Goal: Find specific page/section: Find specific page/section

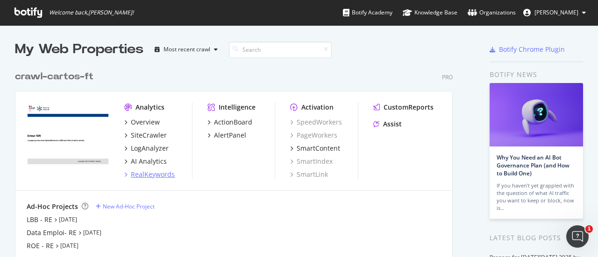
click at [163, 177] on div "RealKeywords" at bounding box center [153, 174] width 44 height 9
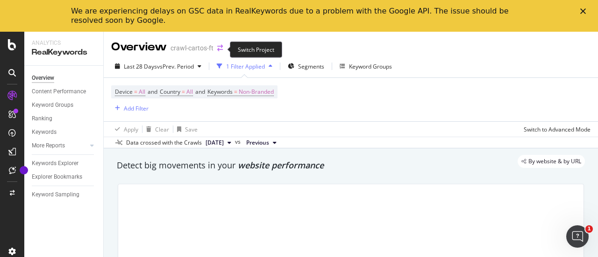
click at [220, 49] on icon "arrow-right-arrow-left" at bounding box center [220, 48] width 6 height 7
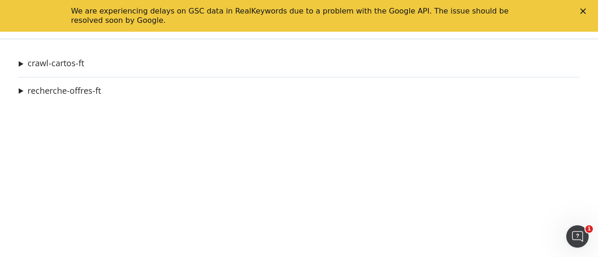
drag, startPoint x: 82, startPoint y: 69, endPoint x: 84, endPoint y: 63, distance: 6.1
click at [84, 63] on div "crawl-cartos-ft LBB - RE Ad-Hoc Project Data Emploi- RE Ad-Hoc Project ROE - RE…" at bounding box center [299, 148] width 598 height 219
click at [69, 65] on link "crawl-cartos-ft" at bounding box center [56, 63] width 57 height 10
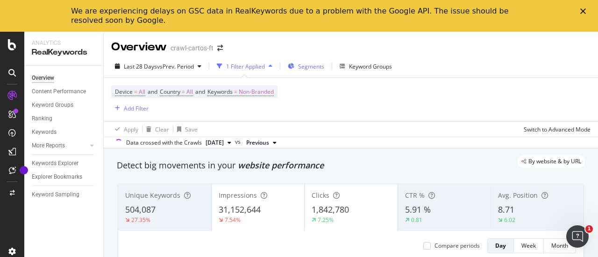
click at [310, 69] on span "Segments" at bounding box center [311, 67] width 26 height 8
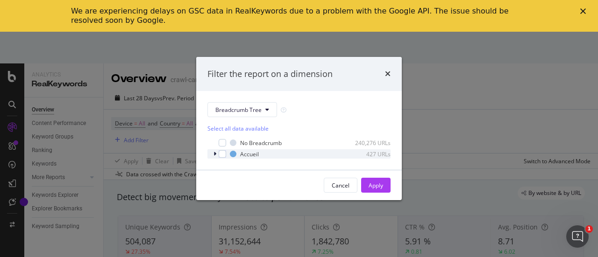
click at [217, 152] on div "modal" at bounding box center [216, 153] width 6 height 9
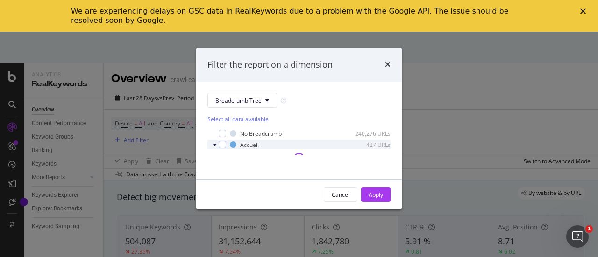
click at [215, 142] on icon "modal" at bounding box center [215, 145] width 4 height 6
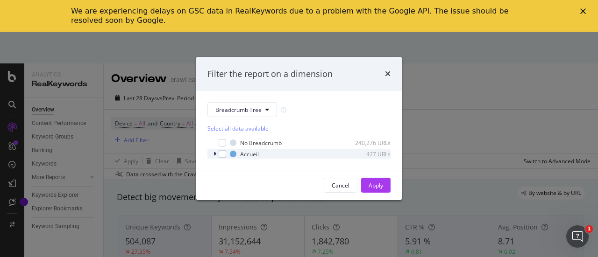
click at [215, 142] on div "modal" at bounding box center [216, 142] width 6 height 9
click at [389, 73] on icon "times" at bounding box center [388, 73] width 6 height 7
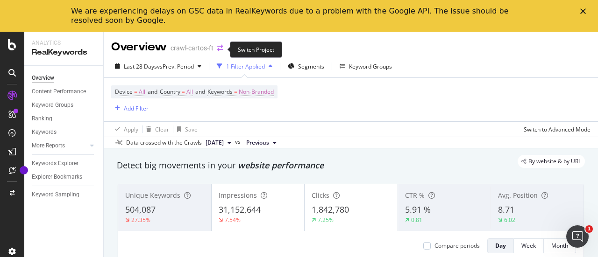
click at [219, 50] on icon "arrow-right-arrow-left" at bounding box center [220, 48] width 6 height 7
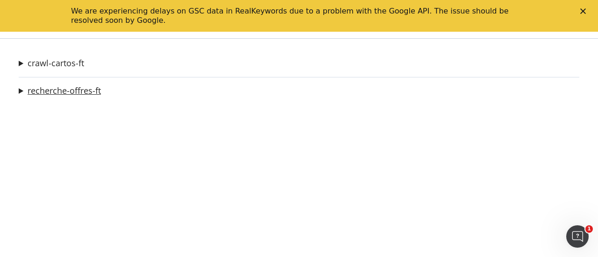
click at [84, 93] on link "recherche-offres-ft" at bounding box center [64, 91] width 73 height 10
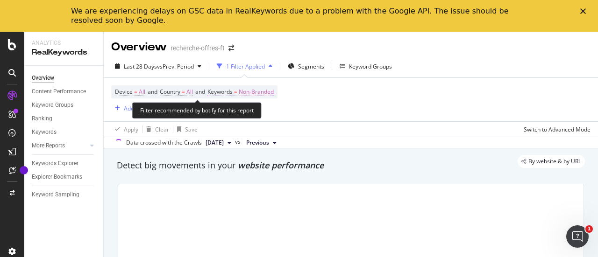
click at [259, 96] on span "Non-Branded" at bounding box center [256, 91] width 35 height 13
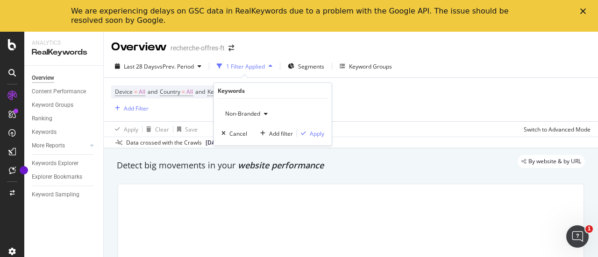
click at [255, 112] on span "Non-Branded" at bounding box center [240, 114] width 39 height 8
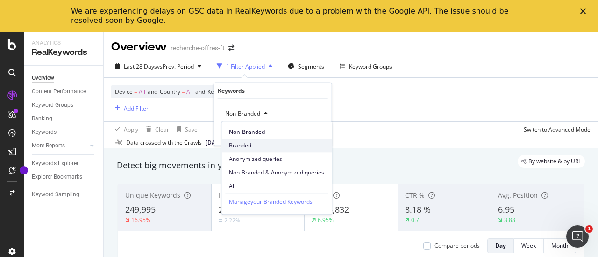
click at [248, 145] on span "Branded" at bounding box center [276, 146] width 95 height 8
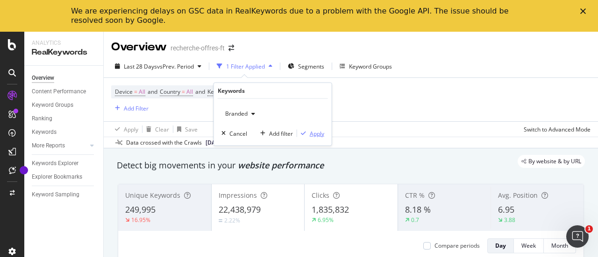
click at [310, 136] on div "Apply" at bounding box center [317, 133] width 14 height 8
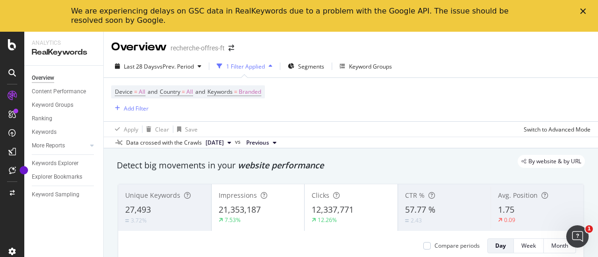
click at [581, 12] on icon "Fermer" at bounding box center [583, 11] width 6 height 6
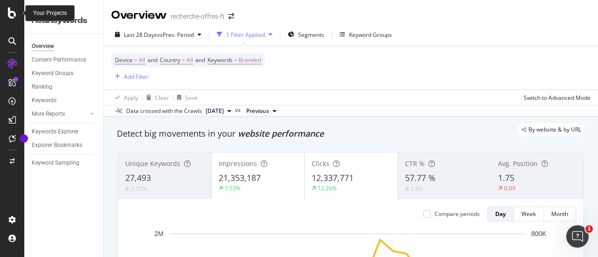
click at [10, 16] on icon at bounding box center [12, 12] width 8 height 11
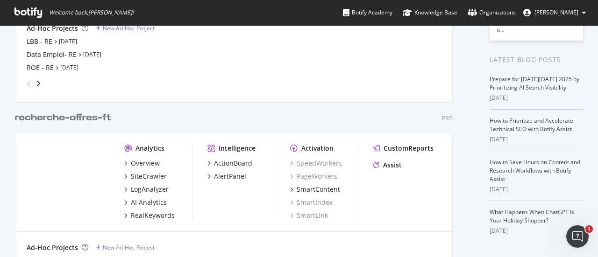
scroll to position [234, 0]
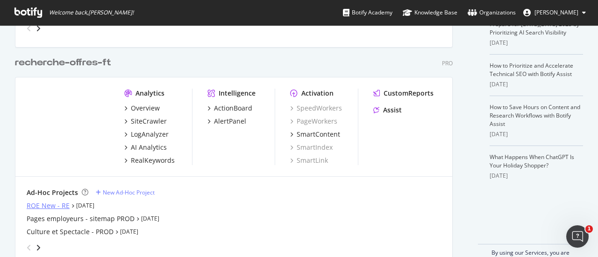
click at [59, 207] on div "ROE New - RE" at bounding box center [48, 205] width 43 height 9
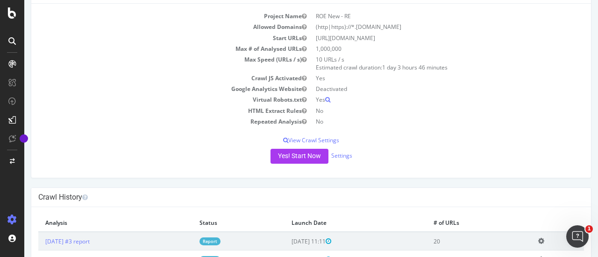
scroll to position [14, 0]
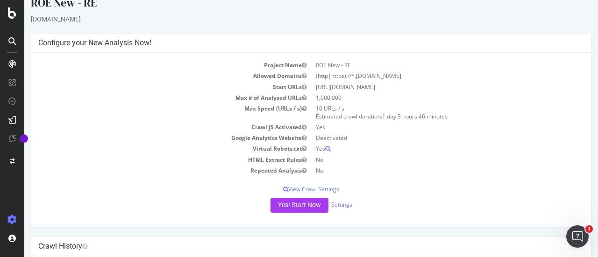
drag, startPoint x: 448, startPoint y: 84, endPoint x: 314, endPoint y: 85, distance: 134.1
click at [311, 86] on td "[URL][DOMAIN_NAME]" at bounding box center [447, 87] width 273 height 11
copy td "[URL][DOMAIN_NAME]"
click at [438, 80] on td "(http|https)://*.[DOMAIN_NAME]" at bounding box center [447, 76] width 273 height 11
drag, startPoint x: 449, startPoint y: 79, endPoint x: 385, endPoint y: 80, distance: 64.5
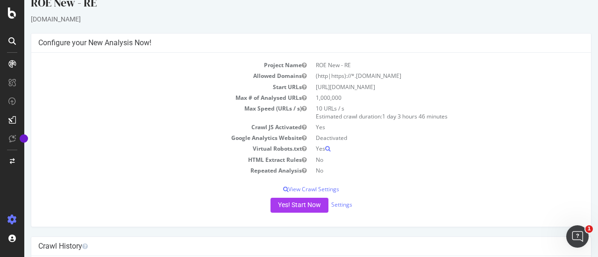
click at [385, 80] on td "(http|https)://*.[DOMAIN_NAME]" at bounding box center [447, 76] width 273 height 11
click at [429, 85] on td "[URL][DOMAIN_NAME]" at bounding box center [447, 87] width 273 height 11
copy td "[URL][DOMAIN_NAME]"
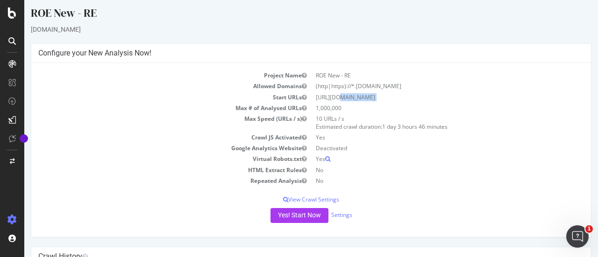
scroll to position [0, 0]
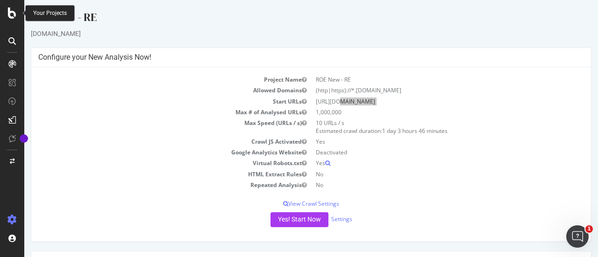
click at [9, 18] on icon at bounding box center [12, 12] width 8 height 11
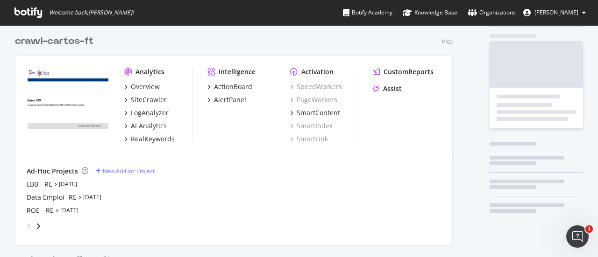
scroll to position [140, 0]
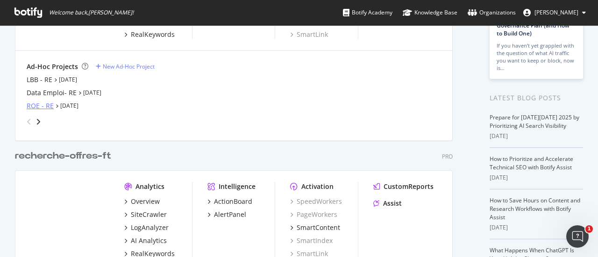
click at [41, 104] on div "ROE - RE" at bounding box center [40, 105] width 27 height 9
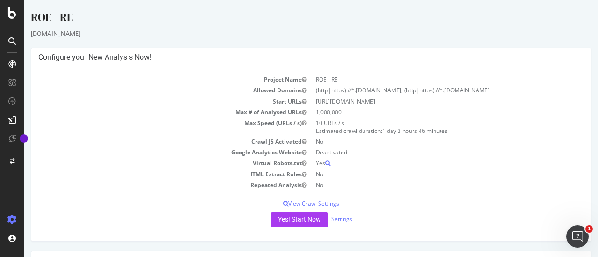
drag, startPoint x: 421, startPoint y: 99, endPoint x: 312, endPoint y: 105, distance: 109.0
click at [312, 105] on td "[URL][DOMAIN_NAME]" at bounding box center [447, 101] width 273 height 11
copy td "[URL][DOMAIN_NAME]"
